Goal: Information Seeking & Learning: Compare options

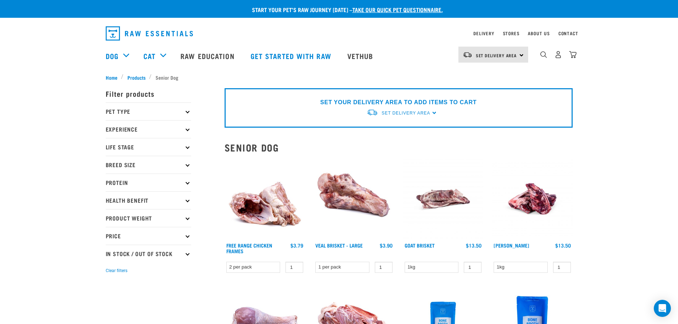
click at [184, 127] on p "Experience" at bounding box center [148, 129] width 85 height 18
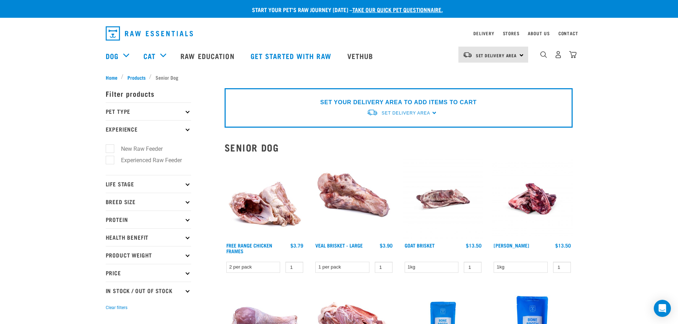
click at [184, 127] on p "Experience" at bounding box center [148, 129] width 85 height 18
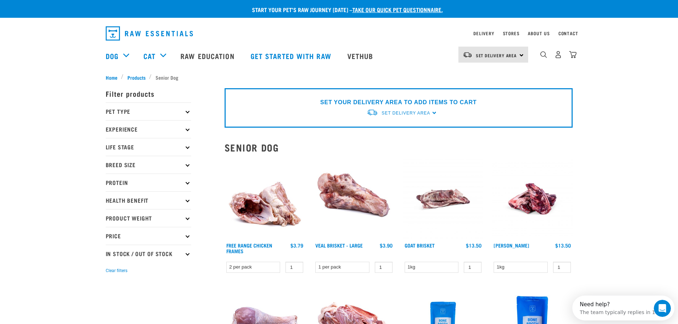
click at [187, 183] on icon at bounding box center [187, 183] width 4 height 4
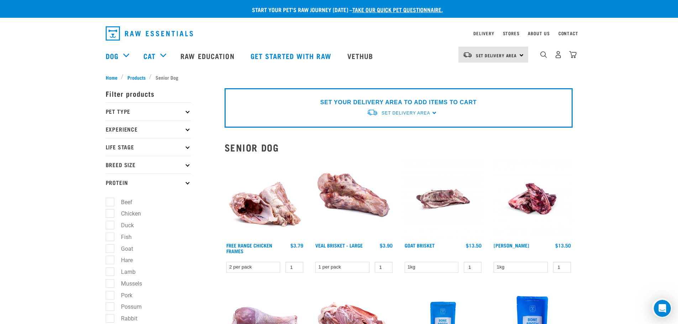
click at [187, 182] on icon at bounding box center [187, 183] width 4 height 4
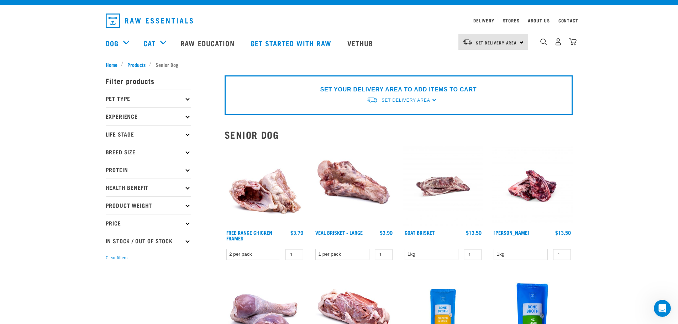
scroll to position [36, 0]
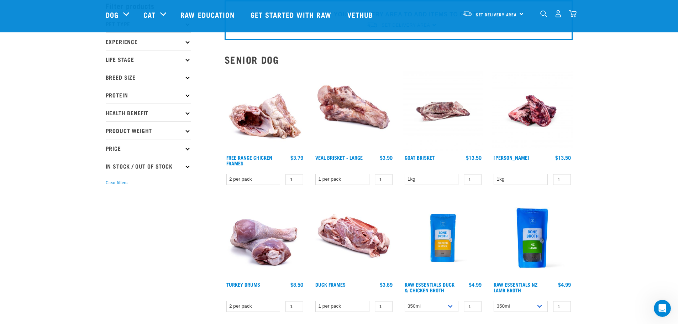
click at [140, 113] on p "Health Benefit" at bounding box center [148, 113] width 85 height 18
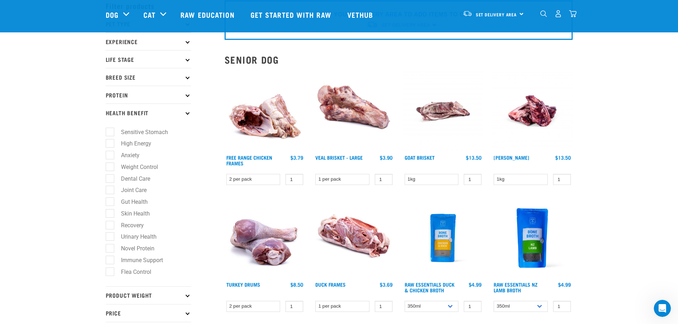
click at [113, 213] on label "Skin Health" at bounding box center [131, 213] width 43 height 9
click at [110, 213] on input "Skin Health" at bounding box center [108, 212] width 5 height 5
checkbox input "true"
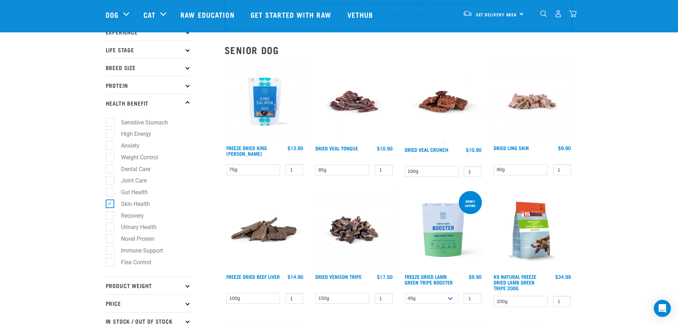
scroll to position [71, 0]
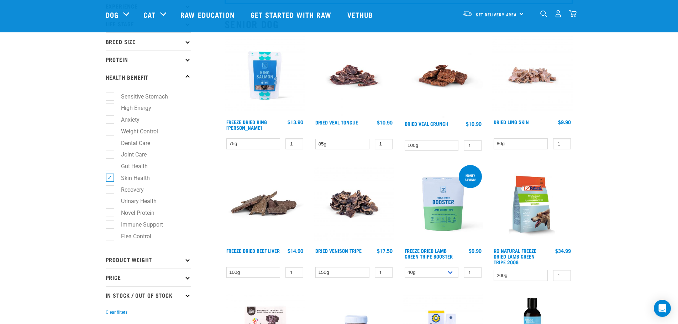
click at [112, 211] on label "Novel Protein" at bounding box center [134, 212] width 48 height 9
click at [110, 211] on input "Novel Protein" at bounding box center [108, 212] width 5 height 5
checkbox input "true"
click at [110, 176] on label "Skin Health" at bounding box center [131, 178] width 43 height 9
click at [108, 176] on input "Skin Health" at bounding box center [108, 176] width 5 height 5
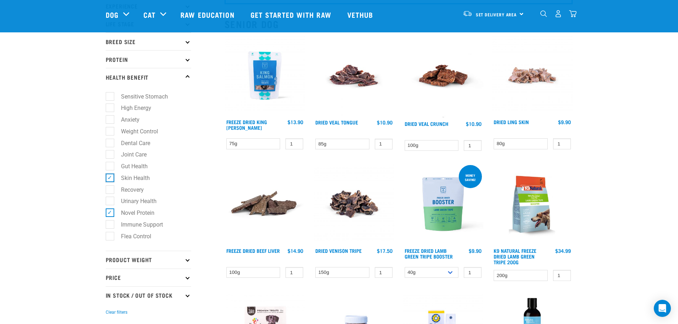
checkbox input "false"
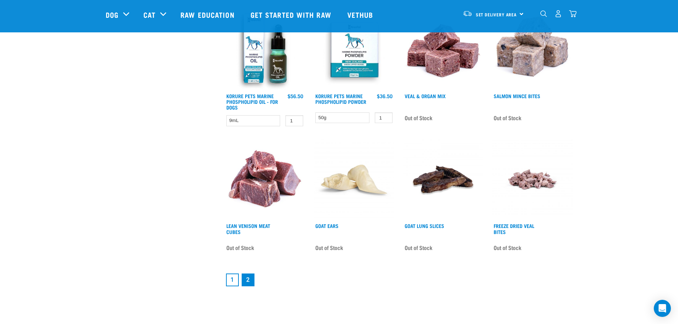
scroll to position [747, 0]
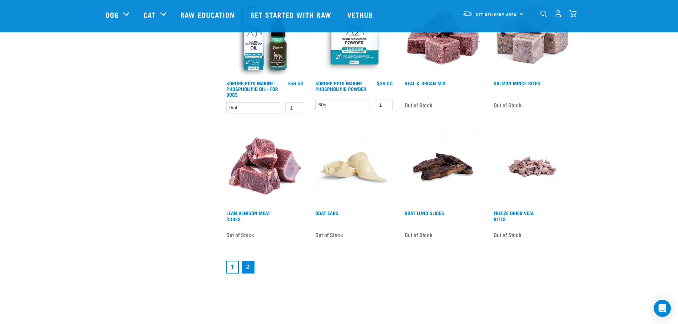
click at [250, 270] on link "2" at bounding box center [248, 267] width 13 height 13
click at [248, 267] on link "2" at bounding box center [248, 267] width 13 height 13
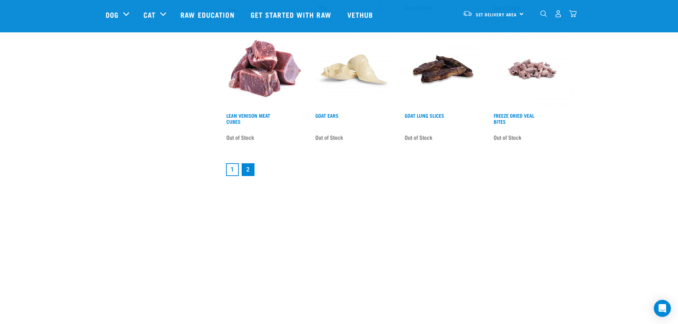
scroll to position [889, 0]
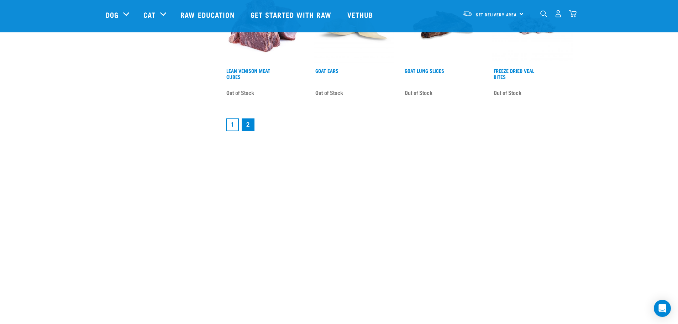
click at [229, 127] on link "1" at bounding box center [232, 124] width 13 height 13
